Goal: Task Accomplishment & Management: Complete application form

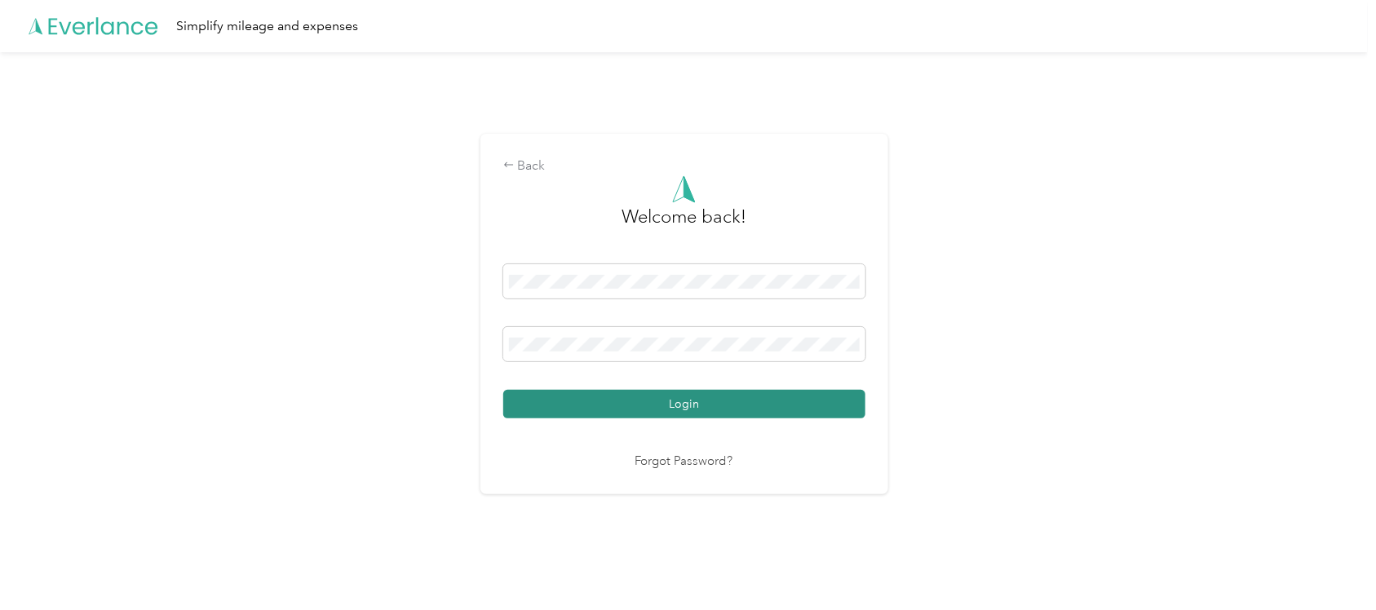
click at [692, 404] on button "Login" at bounding box center [684, 404] width 362 height 29
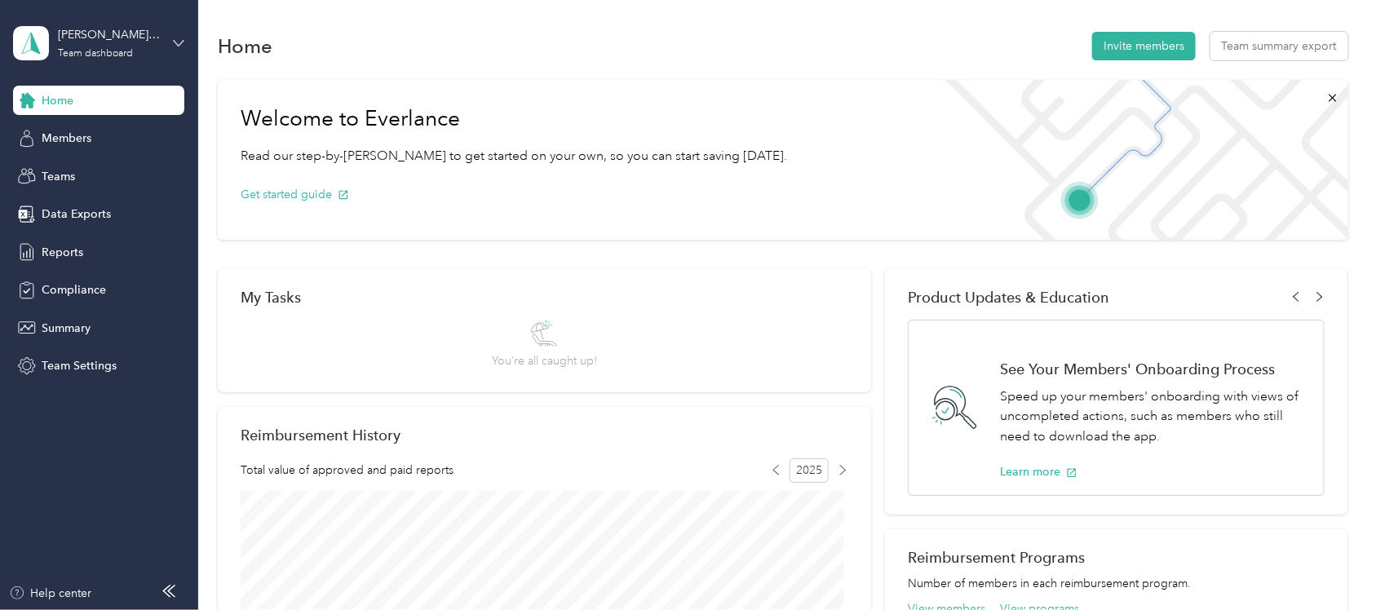
click at [175, 41] on icon at bounding box center [178, 43] width 11 height 11
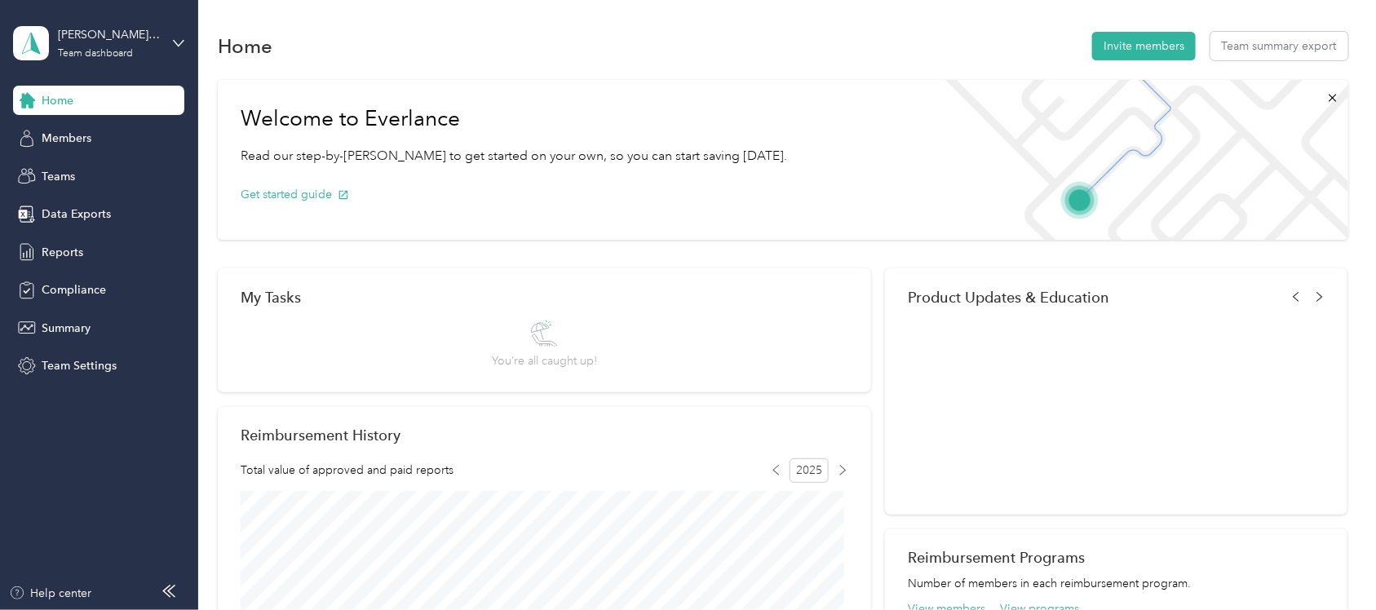
click at [108, 170] on div "Personal dashboard" at bounding box center [79, 170] width 103 height 17
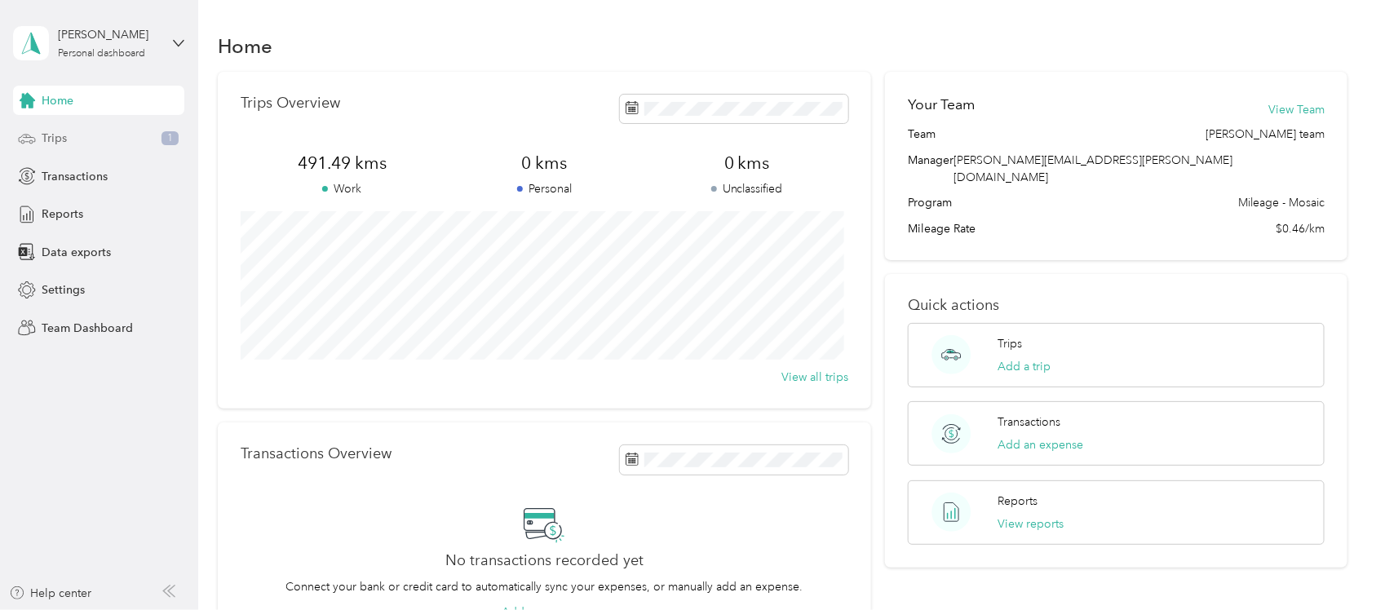
click at [63, 136] on span "Trips" at bounding box center [54, 138] width 25 height 17
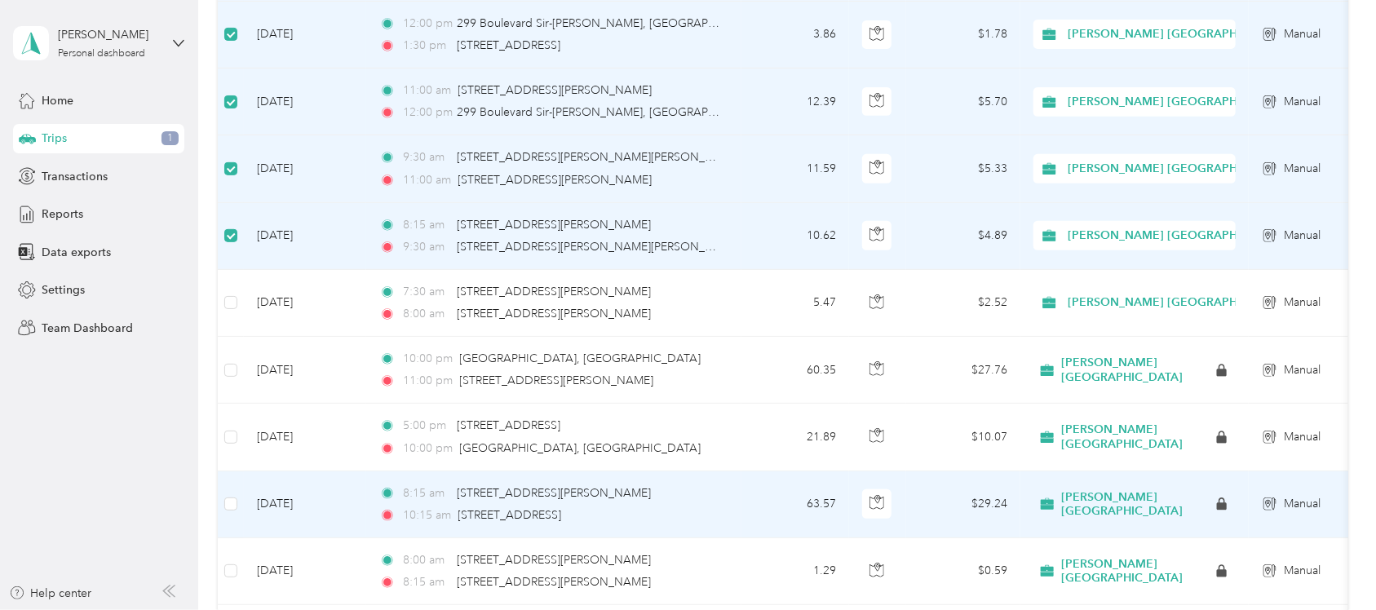
scroll to position [510, 0]
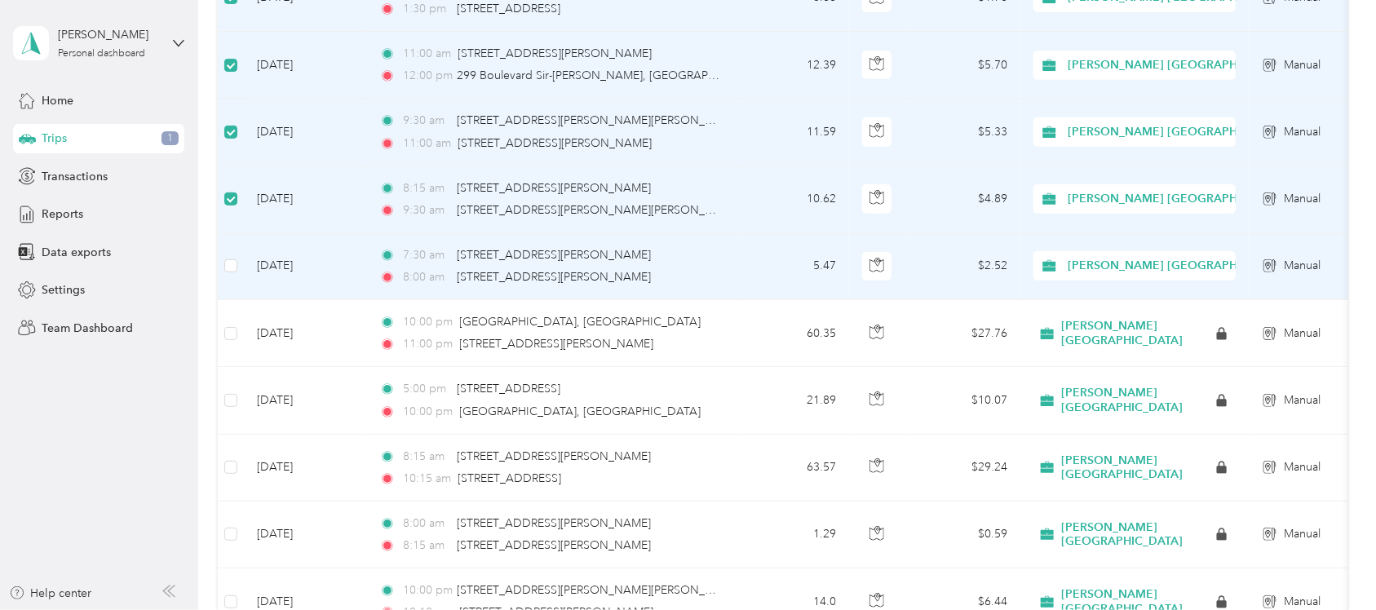
click at [223, 263] on td at bounding box center [231, 266] width 26 height 67
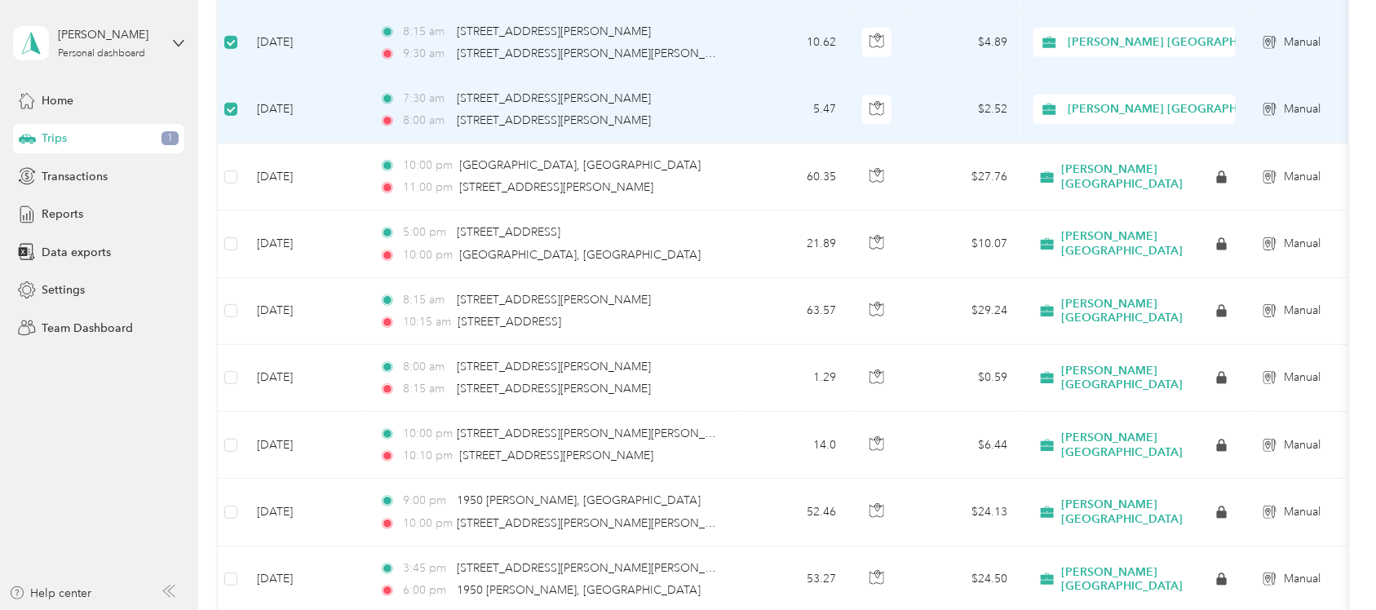
scroll to position [316, 0]
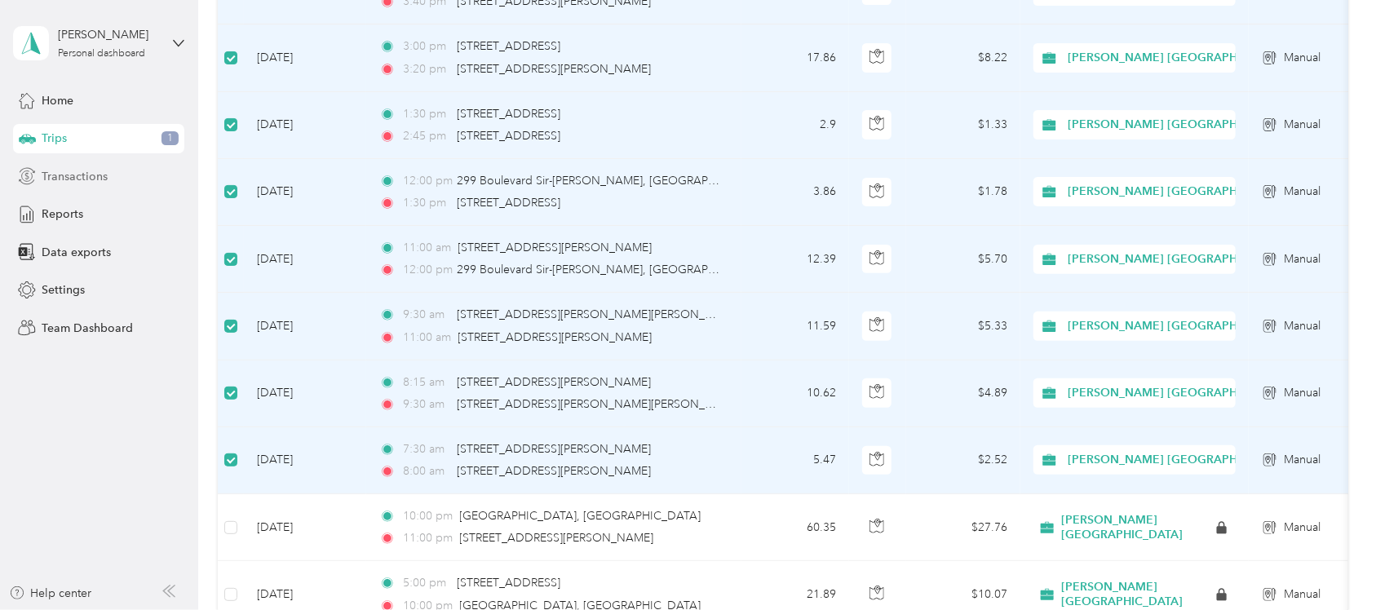
click at [71, 170] on span "Transactions" at bounding box center [75, 176] width 66 height 17
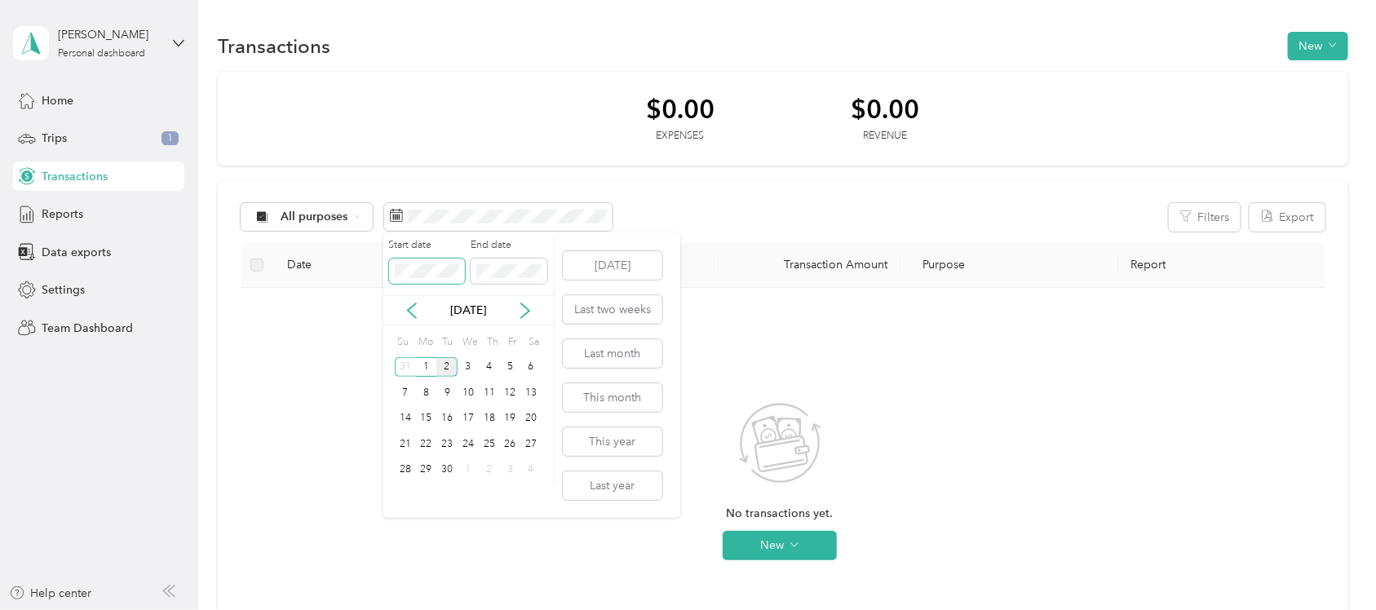
click at [373, 270] on body "[PERSON_NAME] Personal dashboard Home Trips 1 Transactions Reports Data exports…" at bounding box center [684, 305] width 1368 height 610
click at [417, 312] on icon at bounding box center [412, 311] width 16 height 16
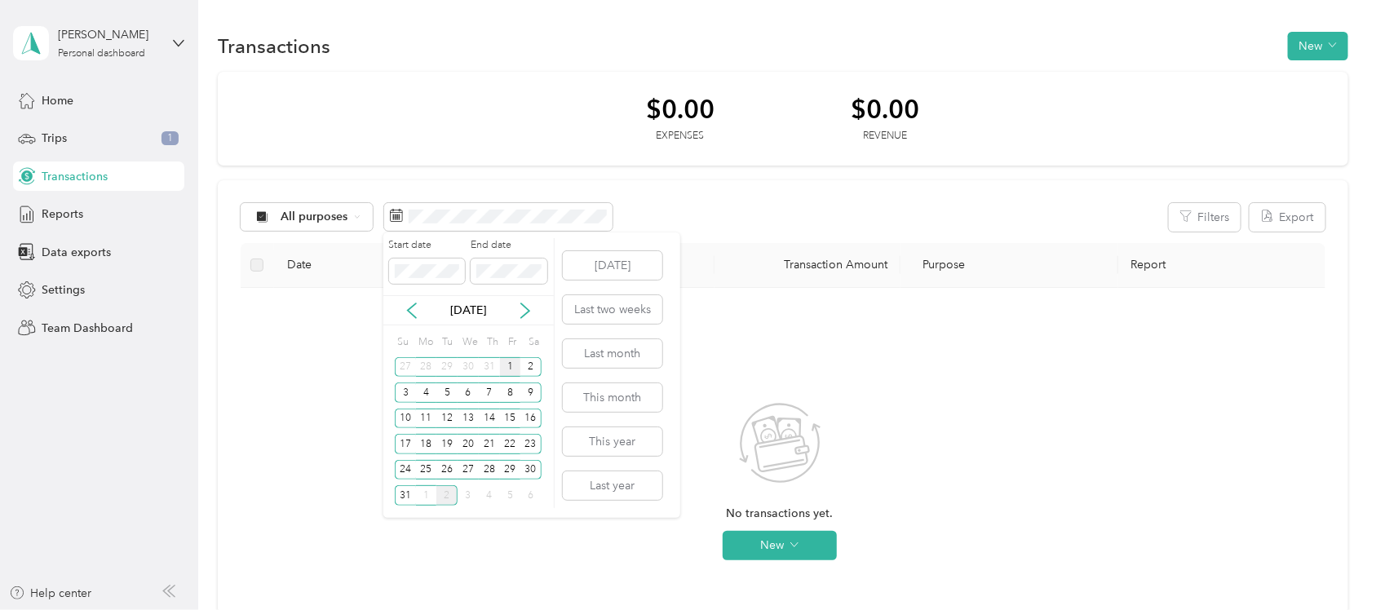
click at [507, 365] on div "1" at bounding box center [510, 367] width 21 height 20
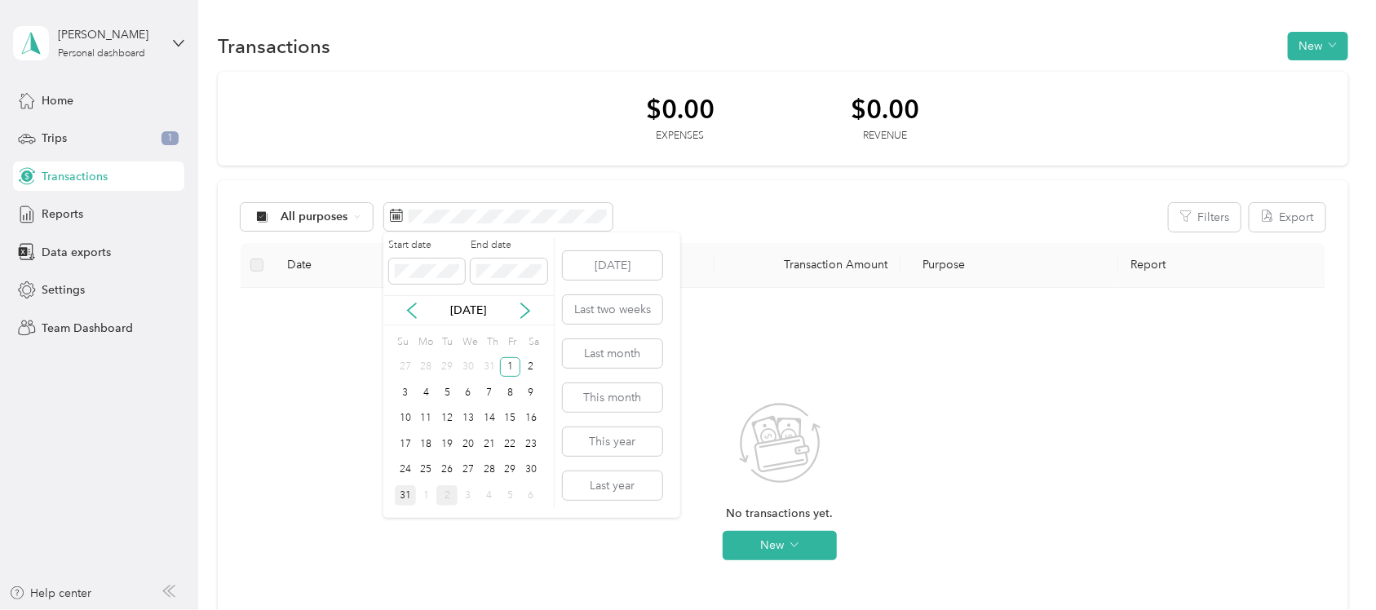
click at [404, 491] on div "31" at bounding box center [405, 495] width 21 height 20
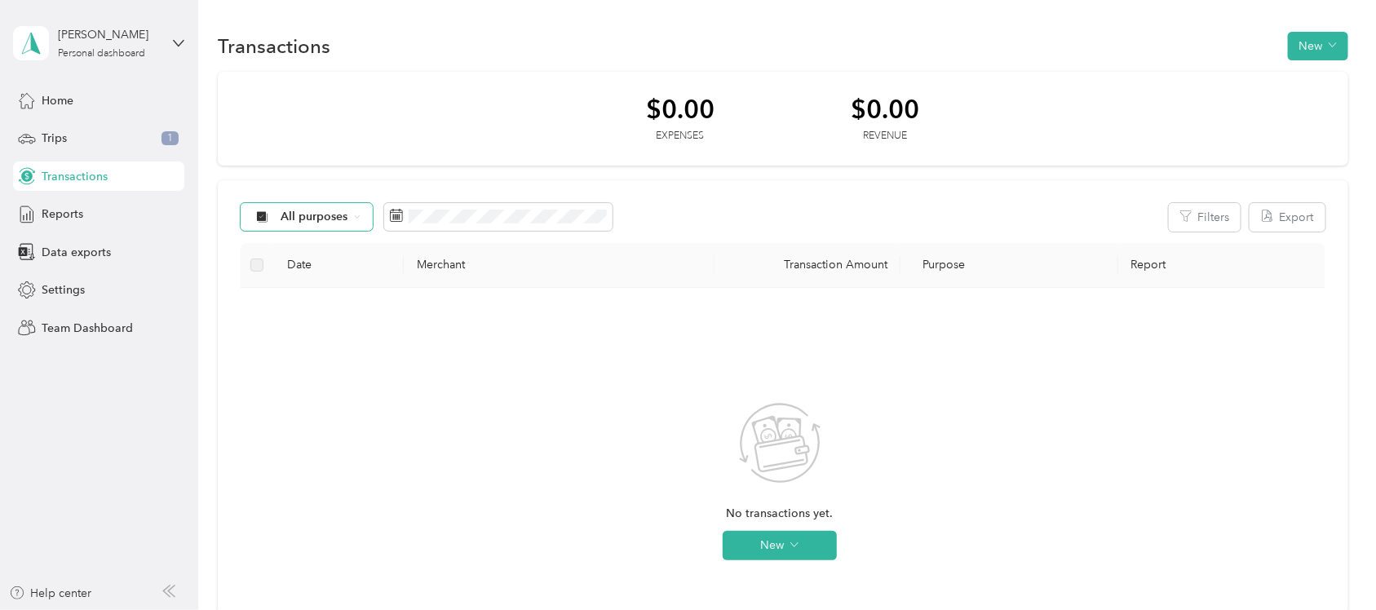
click at [357, 220] on icon at bounding box center [357, 217] width 7 height 7
click at [335, 300] on span "[PERSON_NAME] [GEOGRAPHIC_DATA]" at bounding box center [391, 303] width 221 height 17
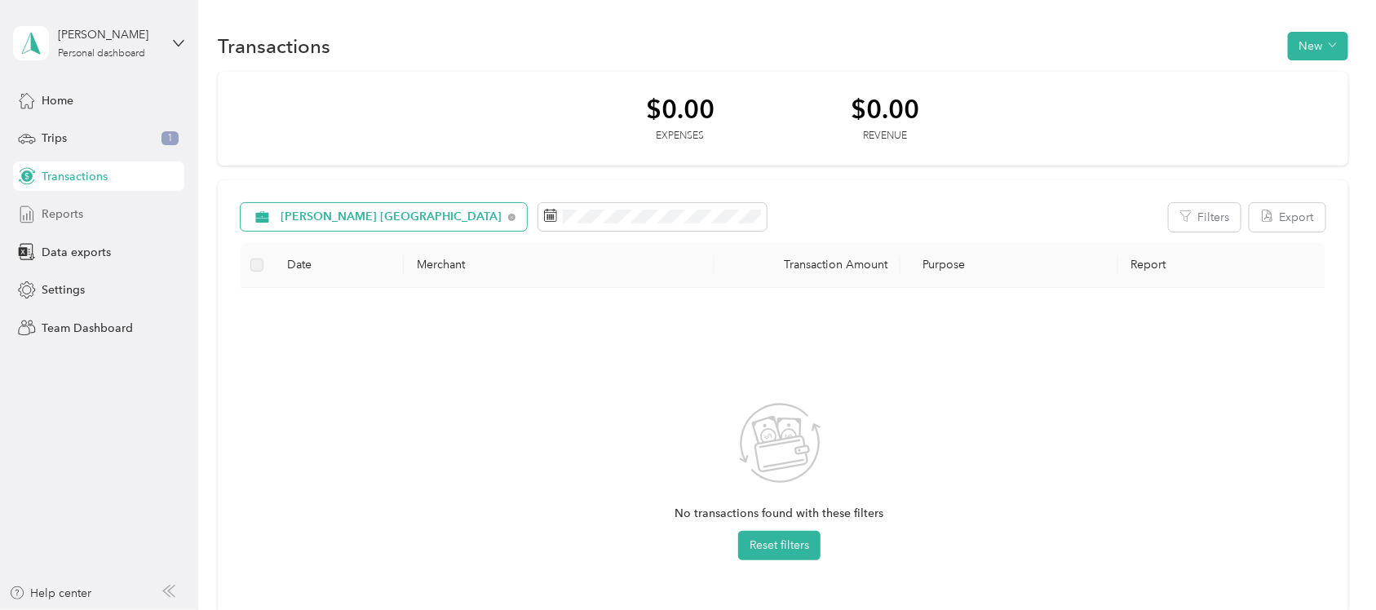
click at [54, 214] on span "Reports" at bounding box center [63, 214] width 42 height 17
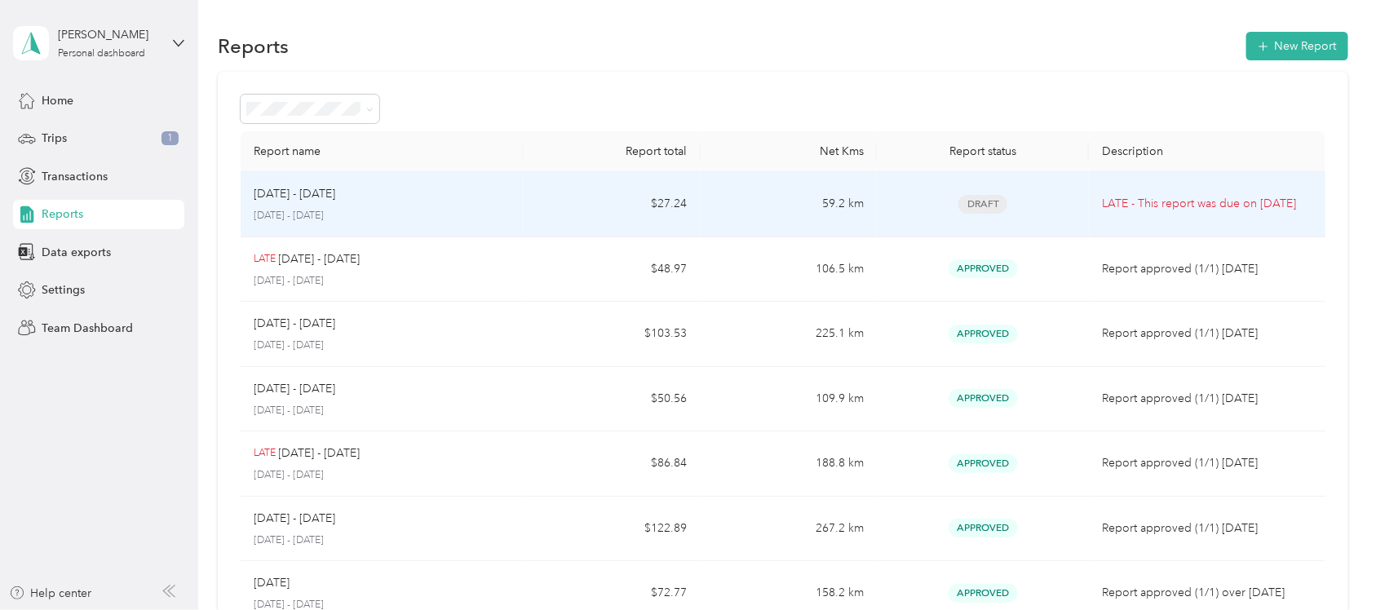
click at [298, 198] on p "[DATE] - [DATE]" at bounding box center [295, 194] width 82 height 18
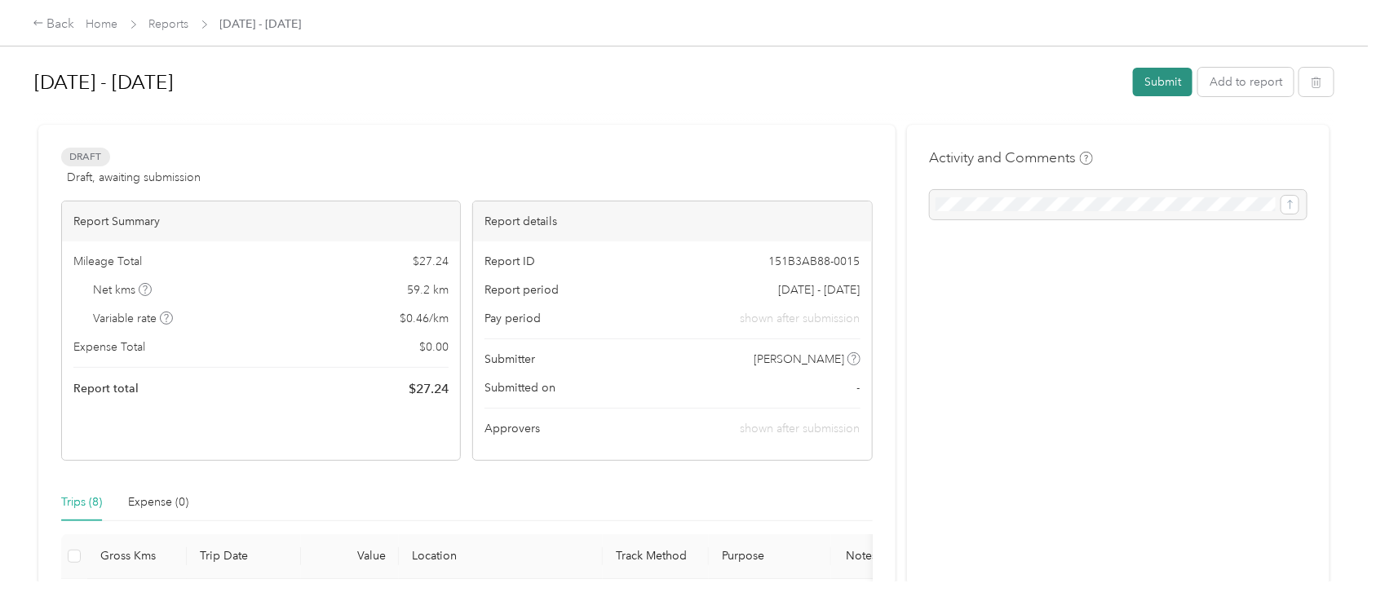
click at [1156, 79] on button "Submit" at bounding box center [1163, 82] width 60 height 29
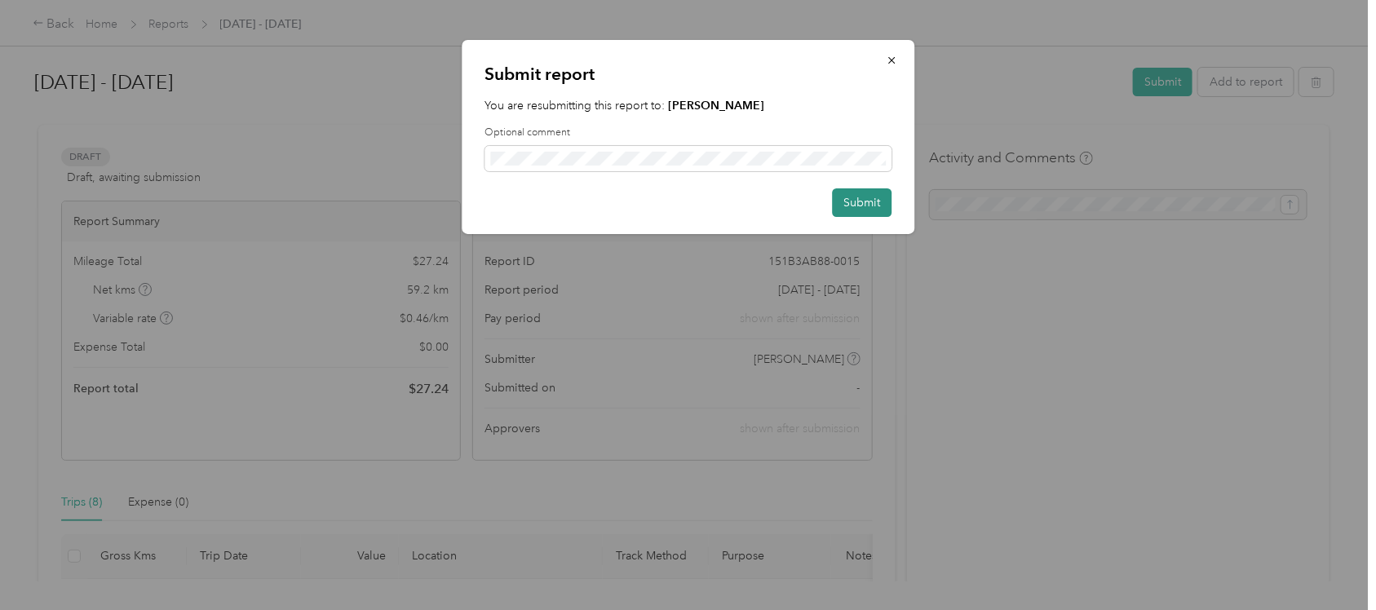
click at [870, 201] on button "Submit" at bounding box center [862, 202] width 60 height 29
